Goal: Task Accomplishment & Management: Complete application form

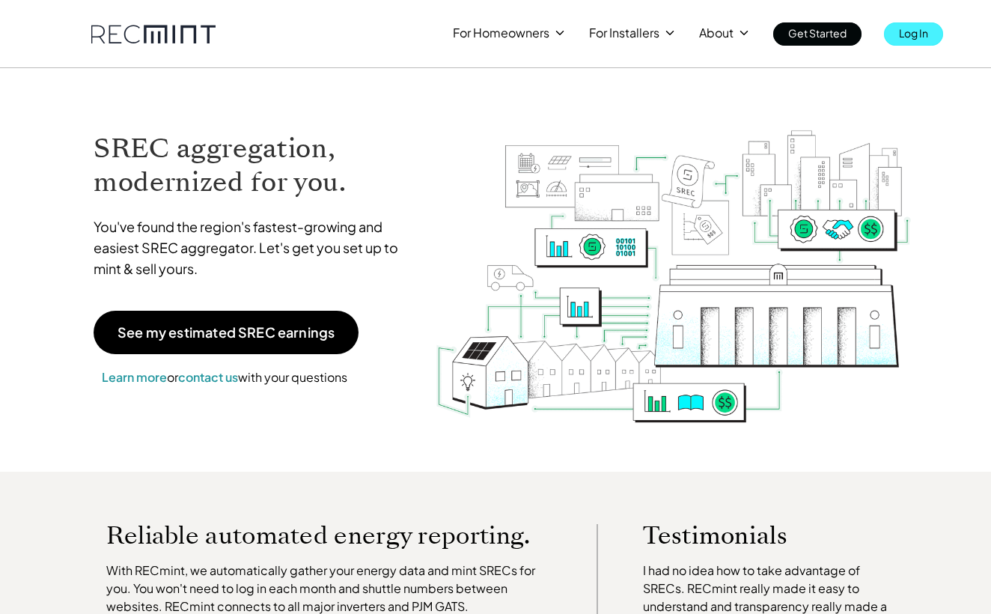
click at [907, 35] on p "Log In" at bounding box center [913, 32] width 29 height 21
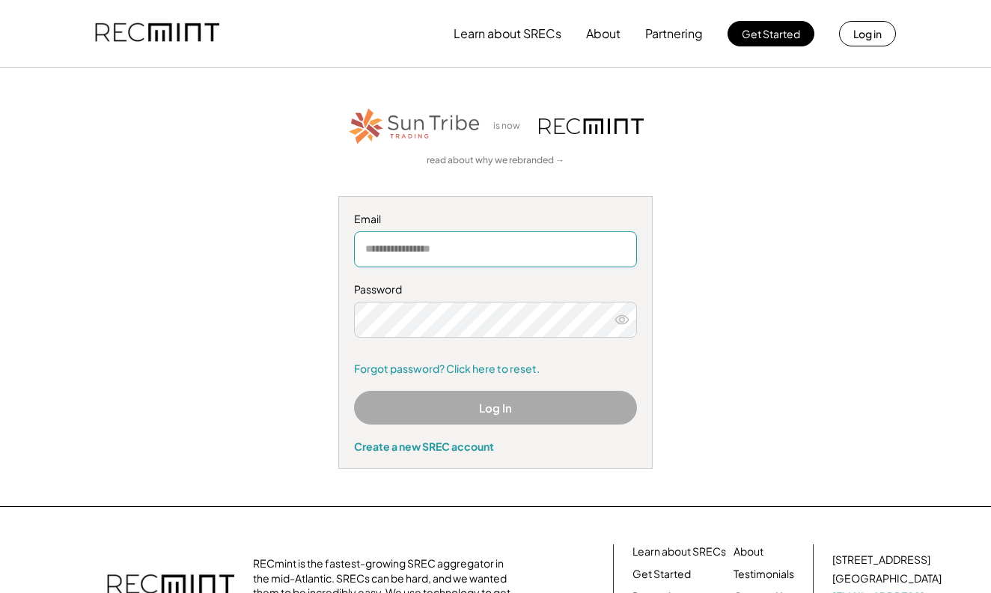
type input "**********"
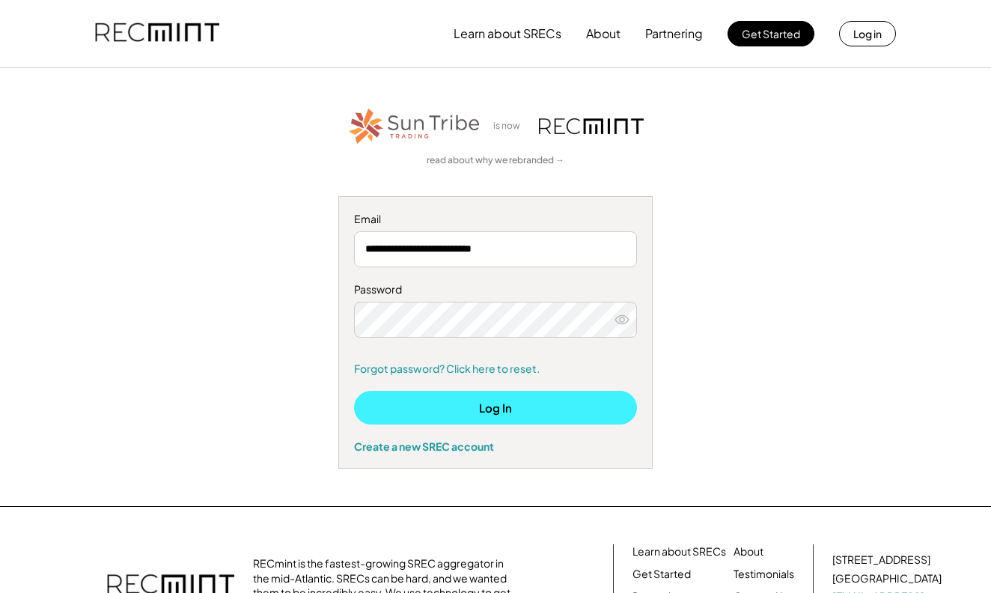
click at [499, 409] on button "Log In" at bounding box center [495, 408] width 283 height 34
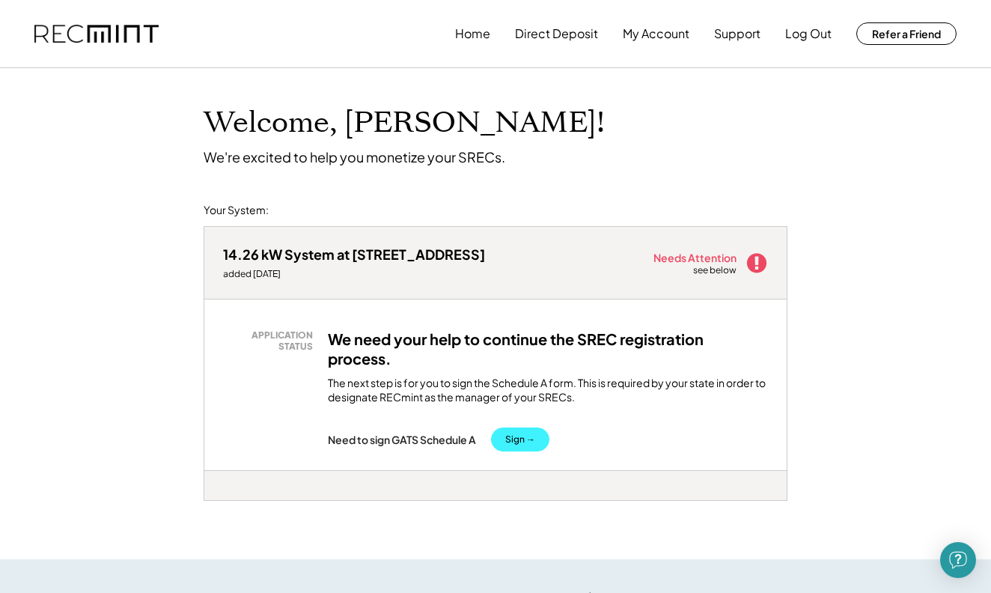
click at [519, 438] on button "Sign →" at bounding box center [520, 440] width 58 height 24
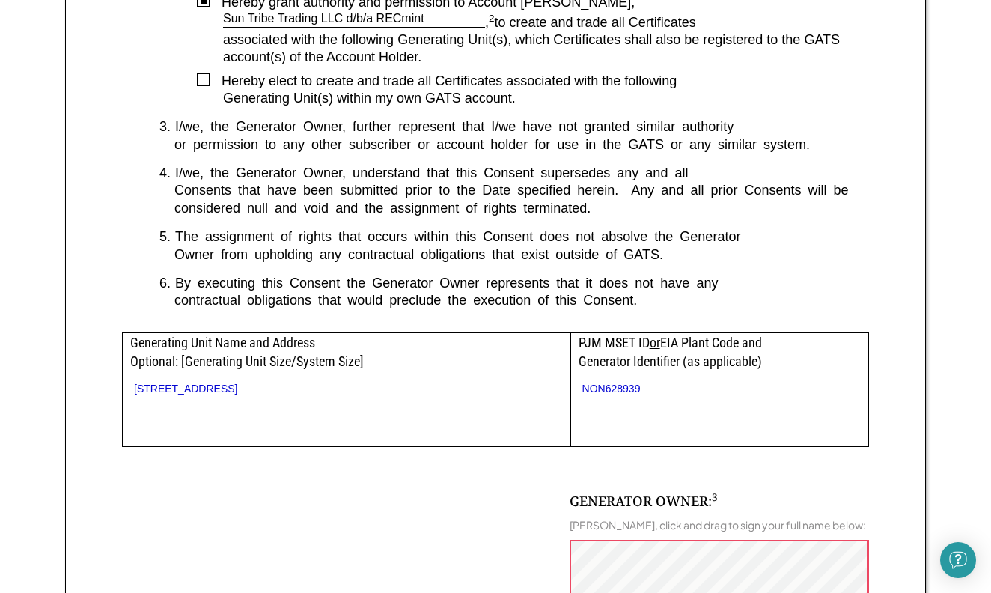
scroll to position [559, 0]
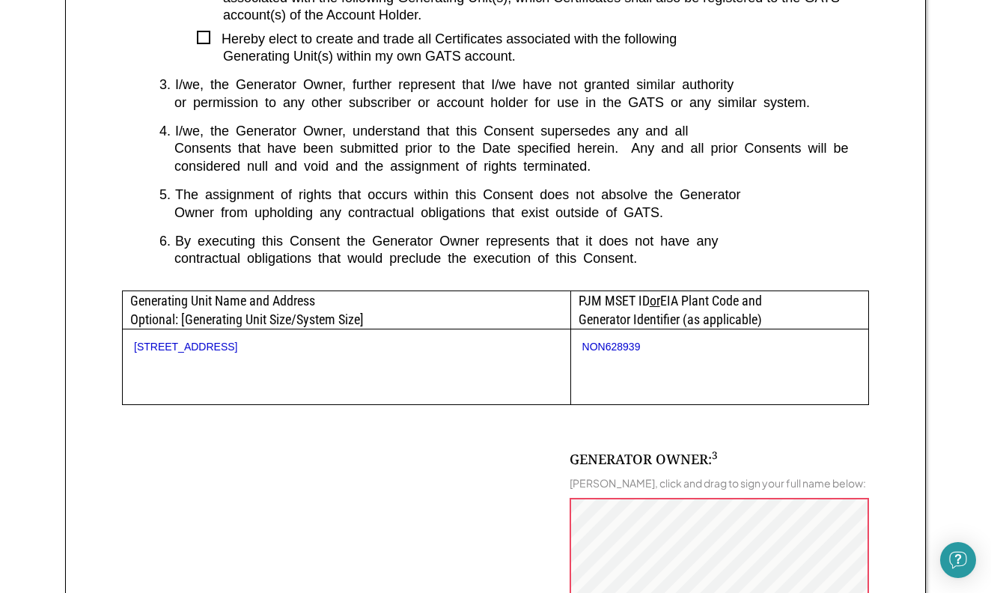
click at [979, 329] on div "Sign GATS Schedule A Form Maryland requires that you sign the following documen…" at bounding box center [495, 260] width 991 height 1495
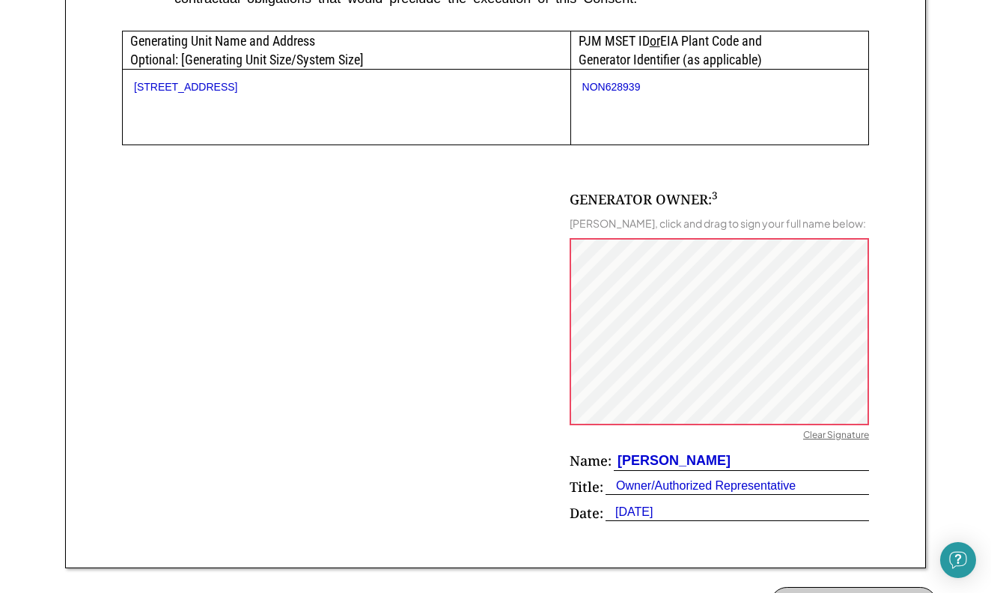
scroll to position [824, 0]
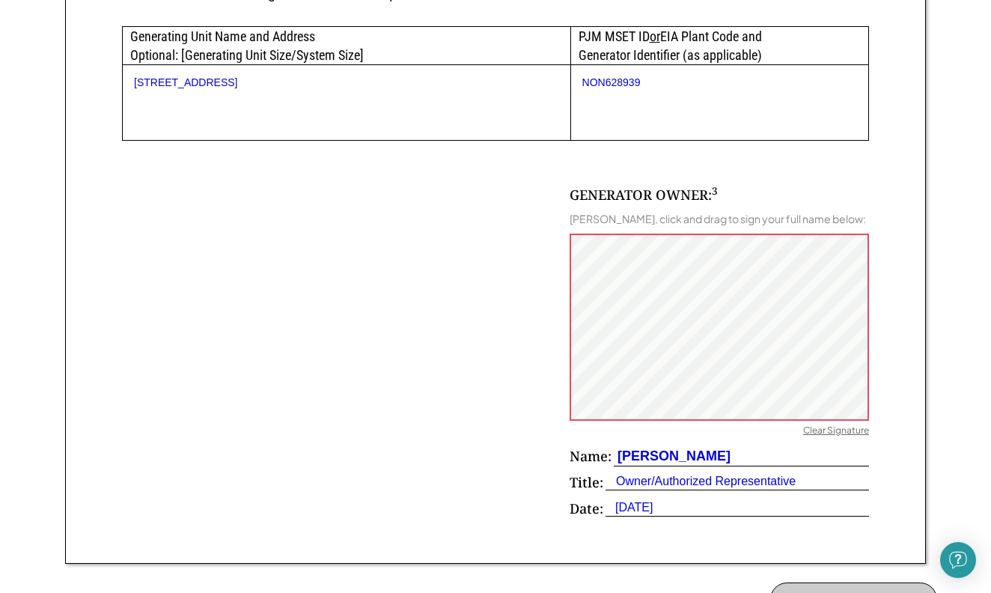
click at [628, 465] on div "Gary Morgenstern" at bounding box center [672, 456] width 117 height 19
drag, startPoint x: 619, startPoint y: 460, endPoint x: 731, endPoint y: 453, distance: 111.8
click at [731, 453] on div "Gary Morgenstern" at bounding box center [672, 456] width 117 height 19
click at [824, 437] on div "Clear Signature" at bounding box center [836, 432] width 66 height 15
click at [630, 462] on div "Gary Morgenstern" at bounding box center [672, 456] width 117 height 19
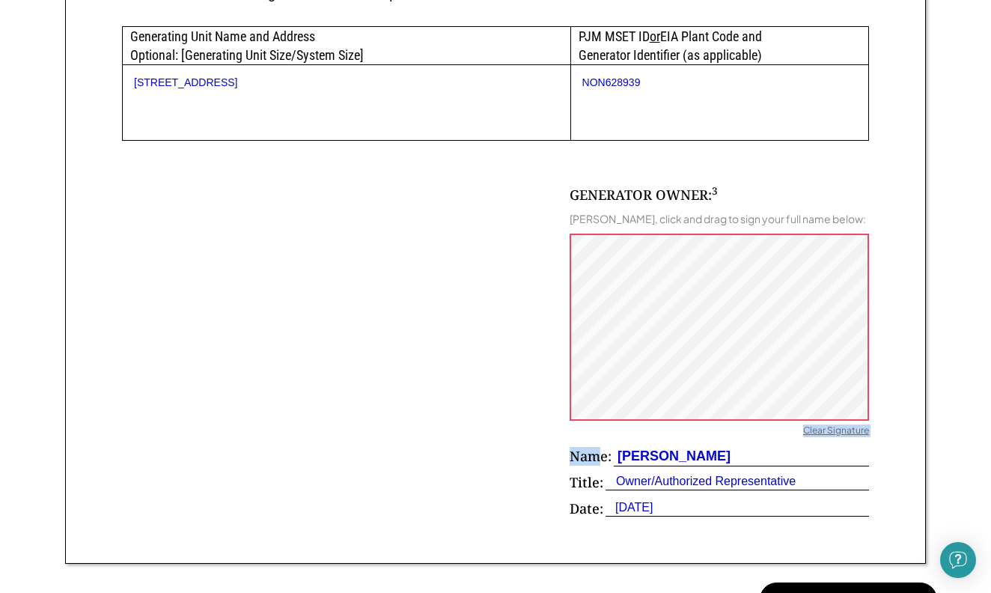
click at [624, 333] on div "GENERATOR OWNER: 3 Gary Morgenstern, click and drag to sign your full name belo…" at bounding box center [719, 356] width 299 height 340
click at [629, 453] on div "Gary Morgenstern" at bounding box center [672, 456] width 117 height 19
click at [820, 431] on div "Clear Signature" at bounding box center [836, 432] width 66 height 15
click at [717, 459] on div "Gary Morgenstern" at bounding box center [672, 456] width 117 height 19
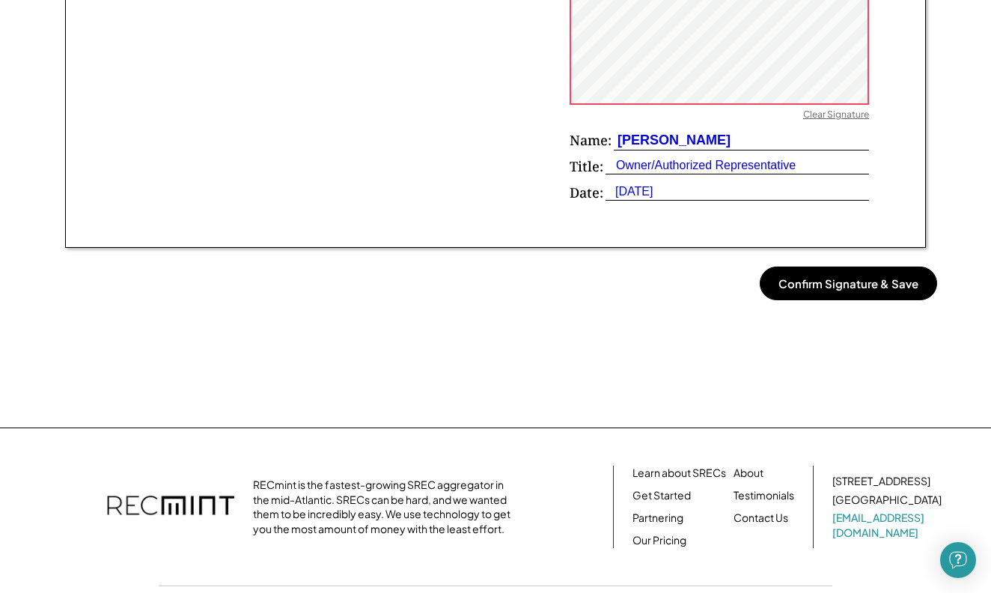
scroll to position [1144, 0]
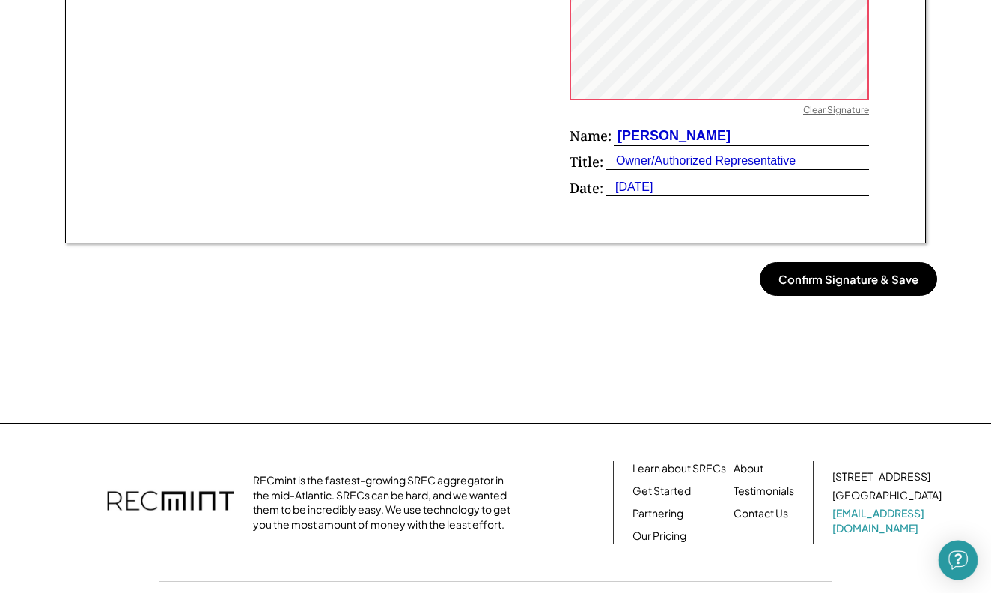
click at [956, 547] on div "Open Intercom Messenger" at bounding box center [959, 561] width 40 height 40
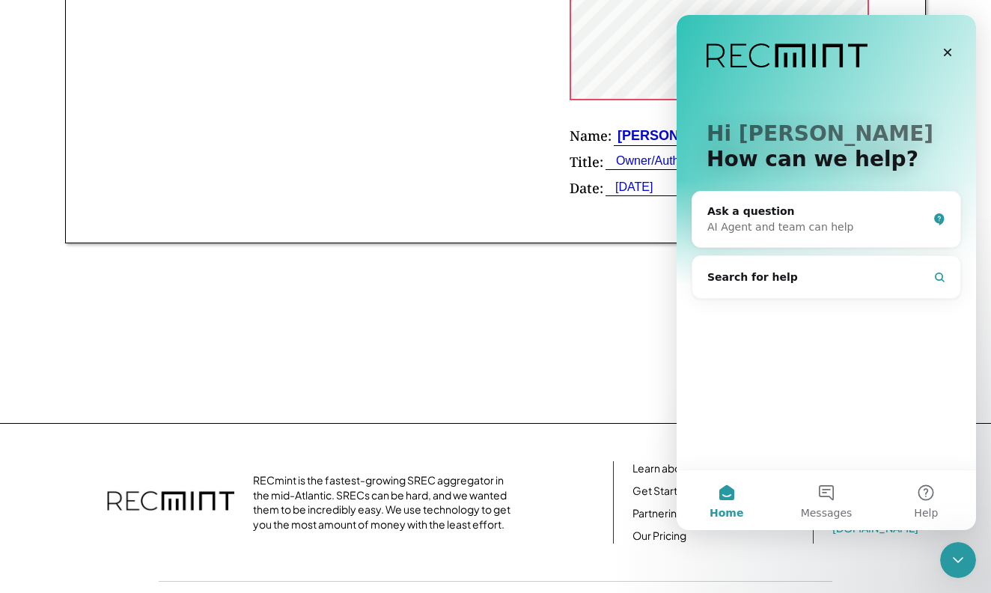
scroll to position [0, 0]
click at [772, 227] on div "AI Agent and team can help" at bounding box center [818, 227] width 220 height 16
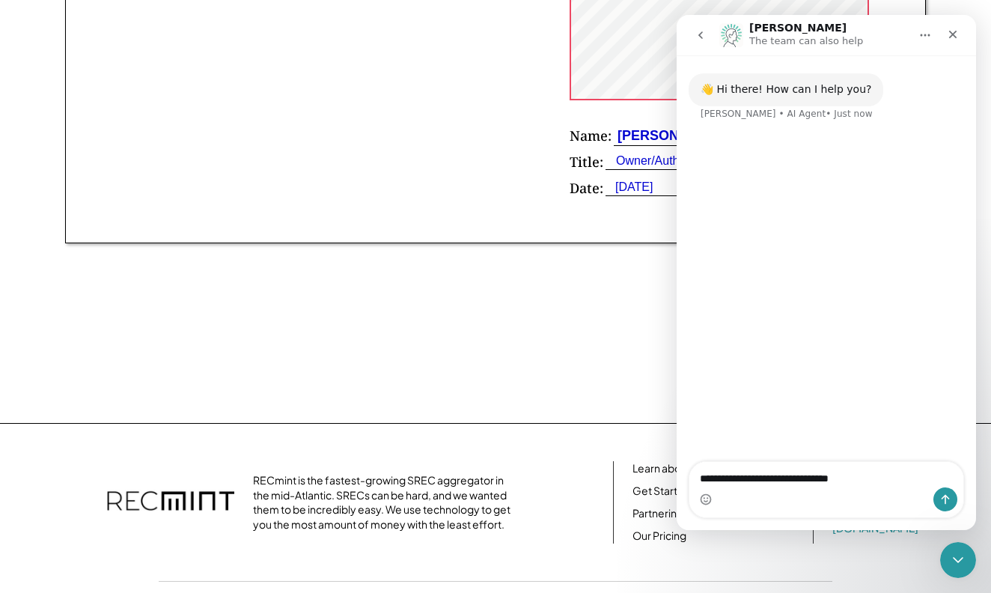
type textarea "**********"
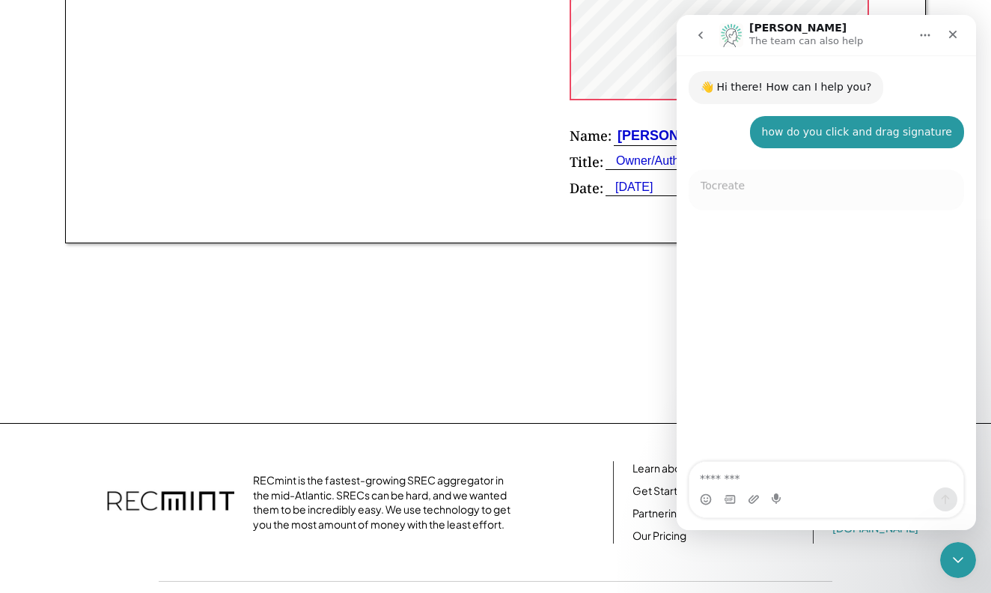
scroll to position [66, 0]
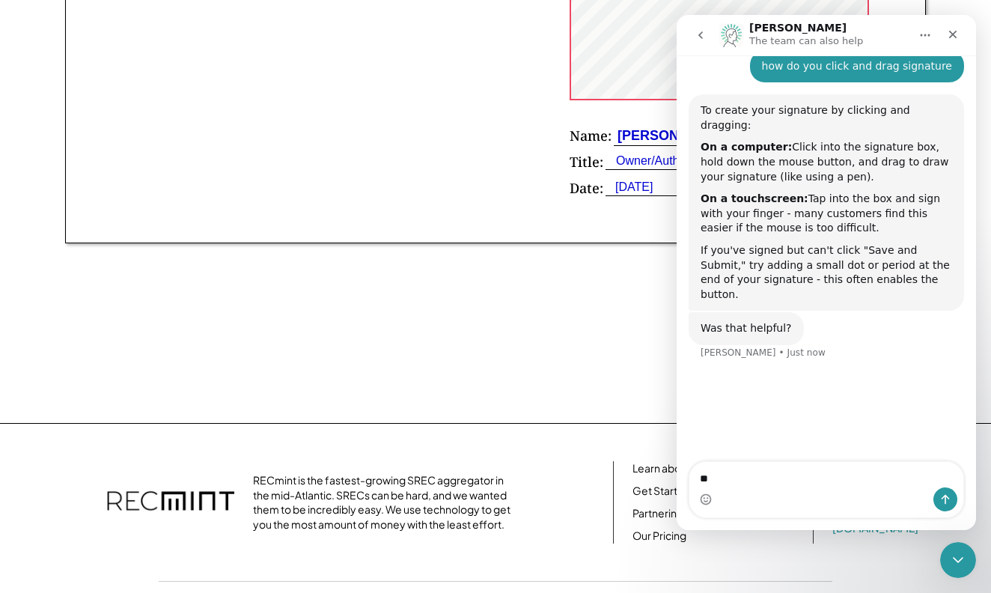
type textarea "***"
click at [955, 43] on div "Close" at bounding box center [953, 34] width 27 height 27
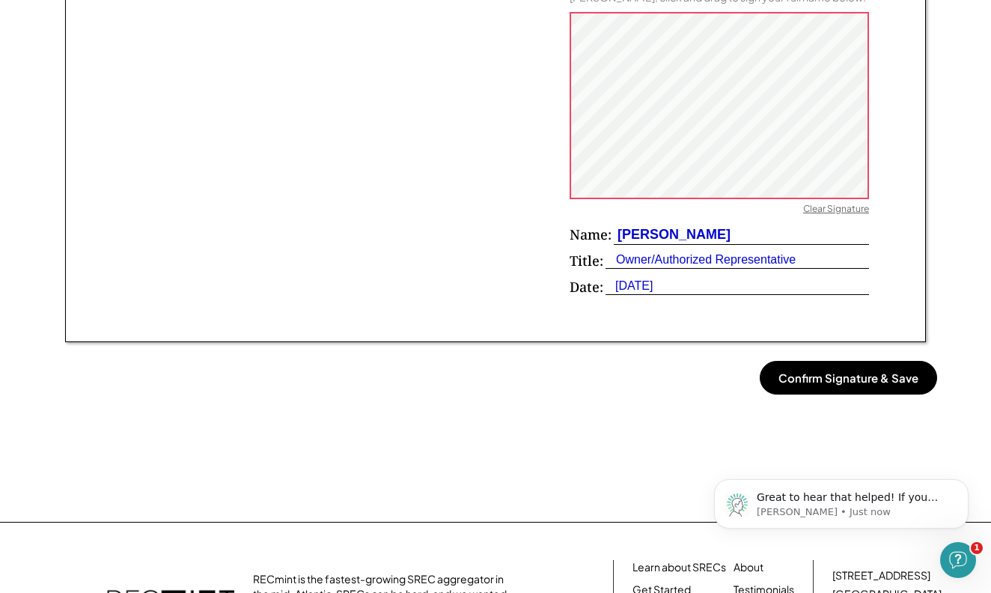
scroll to position [0, 0]
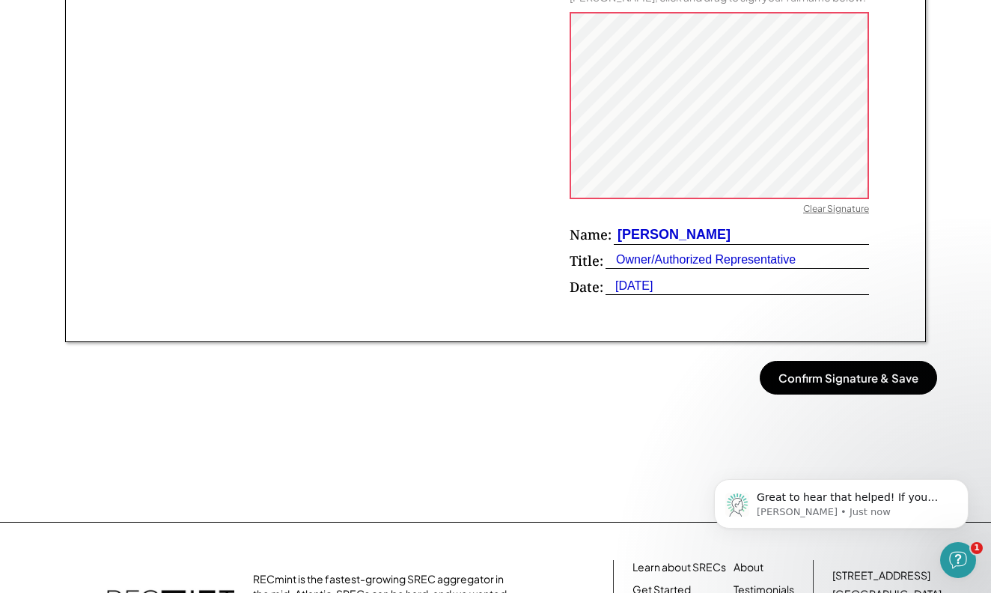
click at [817, 210] on div "Clear Signature" at bounding box center [836, 210] width 66 height 15
